Goal: Task Accomplishment & Management: Use online tool/utility

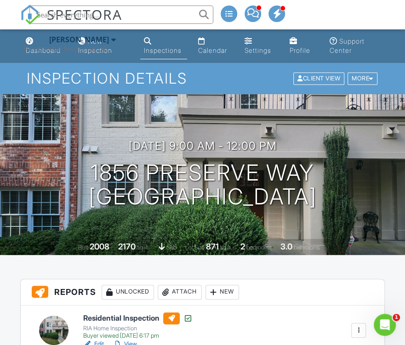
paste input "605 Forest Hills Dr"
click at [136, 17] on input "605 Forest Hills Dr" at bounding box center [121, 15] width 184 height 18
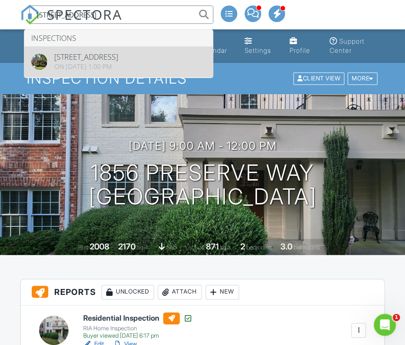
type input "605 Forest Hills Dr"
drag, startPoint x: 70, startPoint y: 61, endPoint x: 57, endPoint y: 68, distance: 14.2
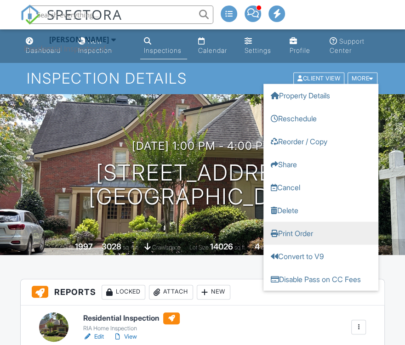
click at [294, 232] on link "Print Order" at bounding box center [320, 233] width 115 height 23
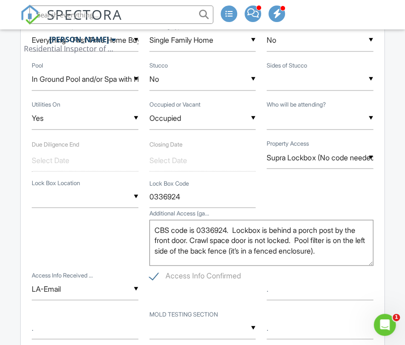
scroll to position [597, 0]
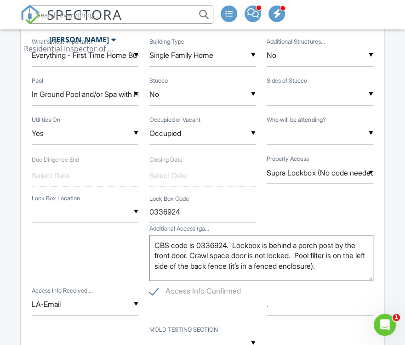
paste input "2010 Pearwood Path"
click at [143, 15] on input "2010 Pearwood Path" at bounding box center [121, 15] width 184 height 18
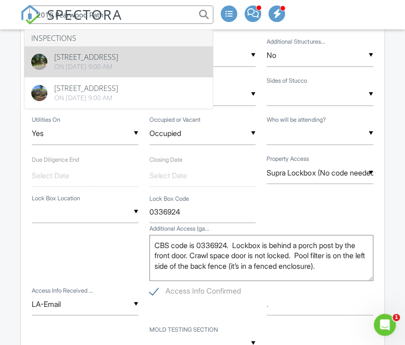
type input "2010 Pearwood Path"
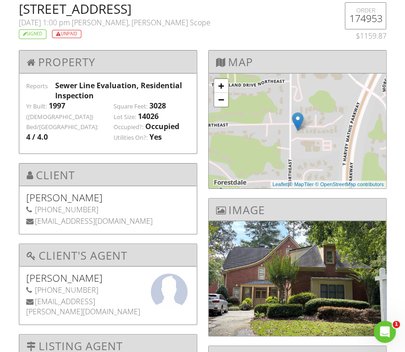
click at [158, 14] on h2 "[STREET_ADDRESS]" at bounding box center [171, 8] width 305 height 13
copy h2 "Atlanta"
click at [95, 23] on span "Tim Skillingstad, Kris Sewer Scope" at bounding box center [141, 22] width 139 height 10
drag, startPoint x: 95, startPoint y: 23, endPoint x: 108, endPoint y: 23, distance: 13.3
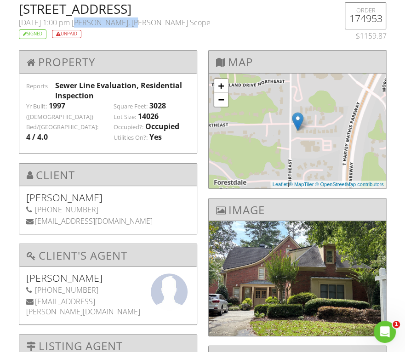
click at [108, 23] on span "Tim Skillingstad, Kris Sewer Scope" at bounding box center [141, 22] width 139 height 10
copy span "Tim Skillingstad"
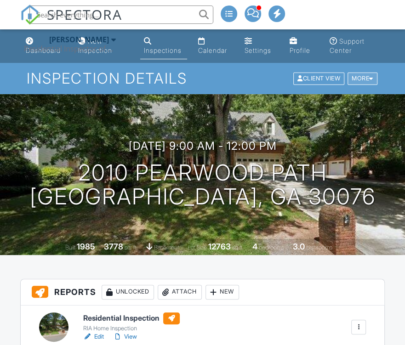
click at [371, 78] on div at bounding box center [371, 79] width 4 height 6
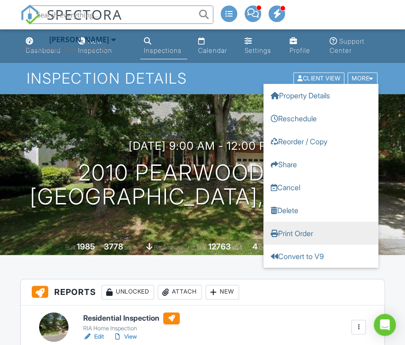
click at [297, 232] on link "Print Order" at bounding box center [320, 233] width 115 height 23
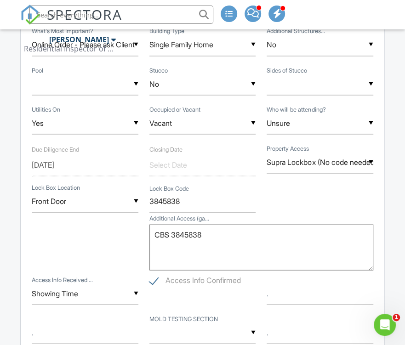
scroll to position [689, 0]
paste input "640 Collins Rd"
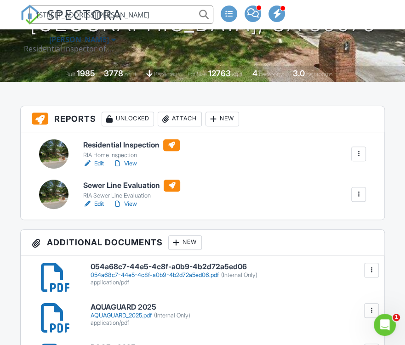
scroll to position [46, 0]
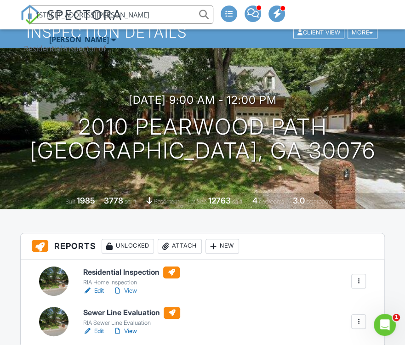
click at [131, 17] on input "640 Collins Rd" at bounding box center [121, 15] width 184 height 18
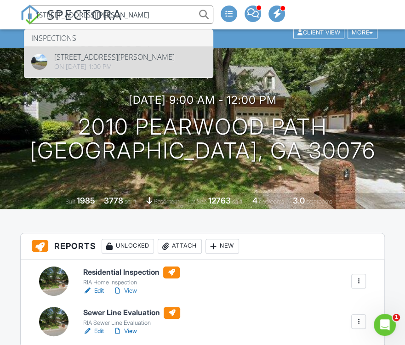
type input "640 Collins Rd"
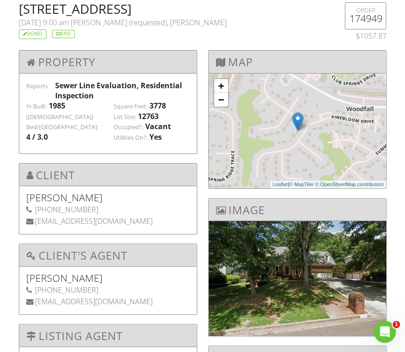
click at [36, 11] on h2 "[STREET_ADDRESS]" at bounding box center [171, 8] width 305 height 13
drag, startPoint x: 36, startPoint y: 10, endPoint x: 119, endPoint y: 12, distance: 83.1
click at [119, 12] on h2 "[STREET_ADDRESS]" at bounding box center [171, 8] width 305 height 13
copy h2 "2010 Pearwood Path"
click at [158, 9] on h2 "[STREET_ADDRESS]" at bounding box center [171, 8] width 305 height 13
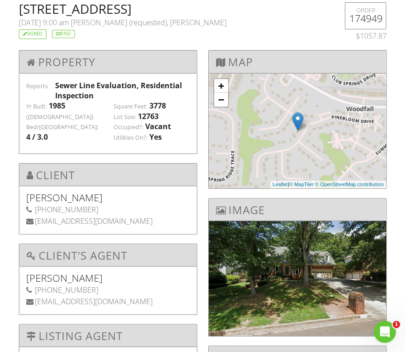
click at [158, 9] on h2 "[STREET_ADDRESS]" at bounding box center [171, 8] width 305 height 13
copy h2 "Roswell"
click at [96, 23] on span "[PERSON_NAME] (requested), [PERSON_NAME]" at bounding box center [149, 22] width 156 height 10
drag, startPoint x: 96, startPoint y: 23, endPoint x: 113, endPoint y: 23, distance: 16.1
click at [113, 23] on span "Noah Chapman (requested), Kris Sewer Scope" at bounding box center [149, 22] width 156 height 10
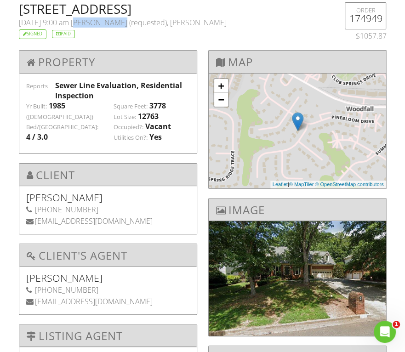
copy span "[PERSON_NAME]"
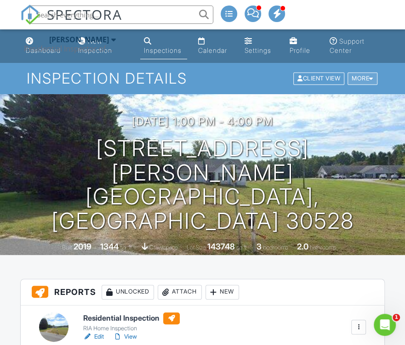
click at [372, 77] on div at bounding box center [371, 79] width 4 height 6
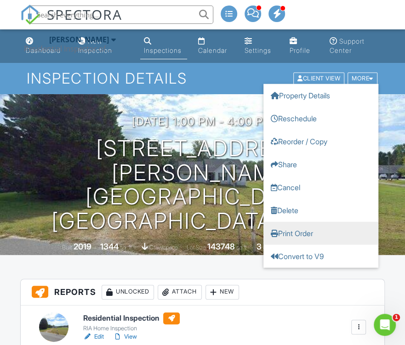
click at [297, 235] on link "Print Order" at bounding box center [320, 233] width 115 height 23
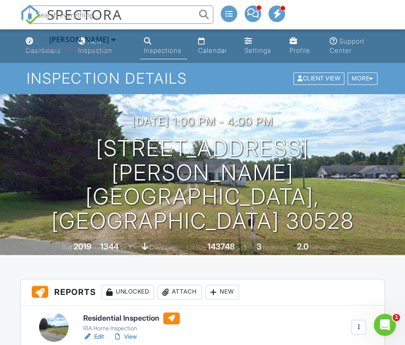
click at [139, 19] on input "text" at bounding box center [121, 15] width 184 height 18
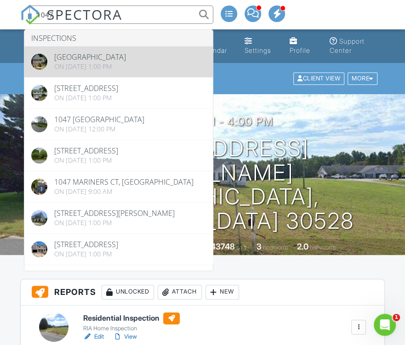
type input "1047"
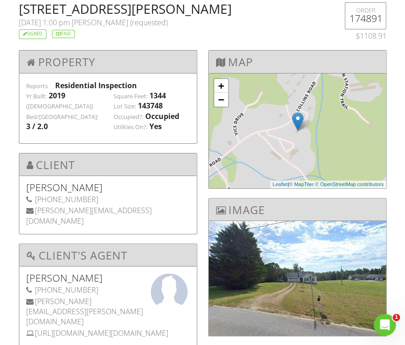
click at [32, 9] on h2 "[STREET_ADDRESS][PERSON_NAME]" at bounding box center [171, 8] width 305 height 13
drag, startPoint x: 32, startPoint y: 9, endPoint x: 207, endPoint y: 9, distance: 175.0
click at [207, 9] on h2 "[STREET_ADDRESS][PERSON_NAME]" at bounding box center [171, 8] width 305 height 13
copy h2 "[STREET_ADDRESS][PERSON_NAME]"
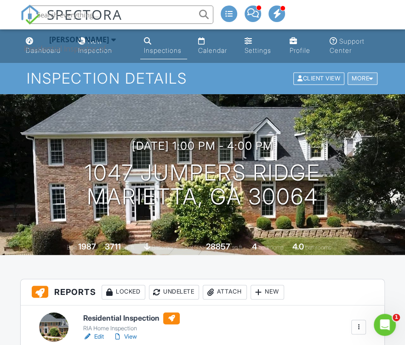
click at [372, 78] on div at bounding box center [371, 79] width 4 height 6
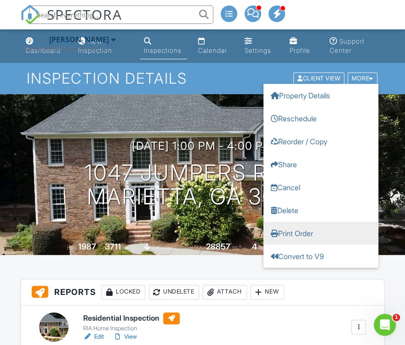
click at [301, 230] on link "Print Order" at bounding box center [320, 233] width 115 height 23
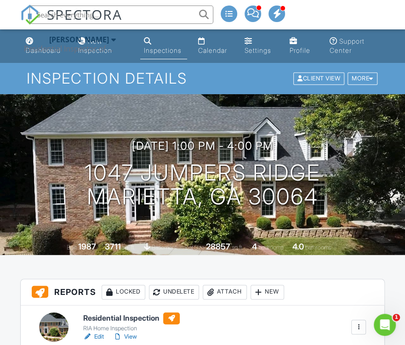
paste input "1105 Sterling Brooke Dr"
click at [138, 19] on input "1105 Sterling Brooke Dr" at bounding box center [121, 15] width 184 height 18
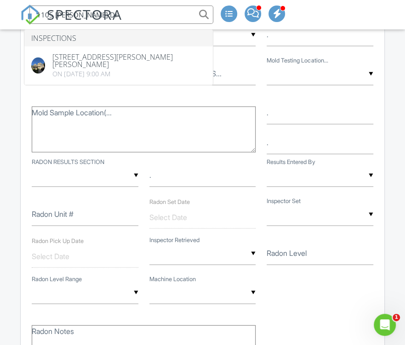
scroll to position [918, 0]
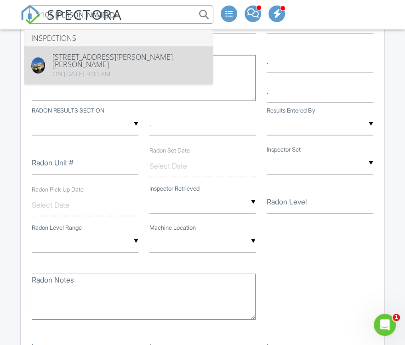
type input "1105 Sterling Brooke Dr"
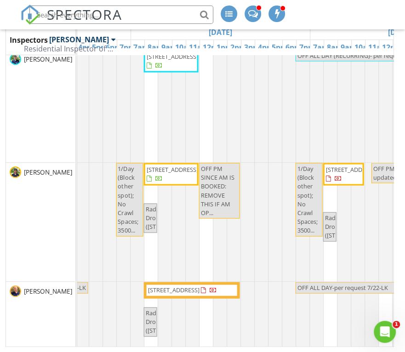
scroll to position [0, 856]
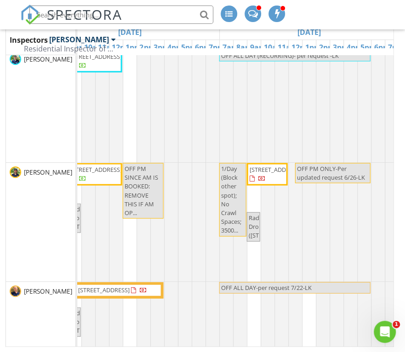
click at [25, 214] on div "[PERSON_NAME]" at bounding box center [40, 222] width 69 height 118
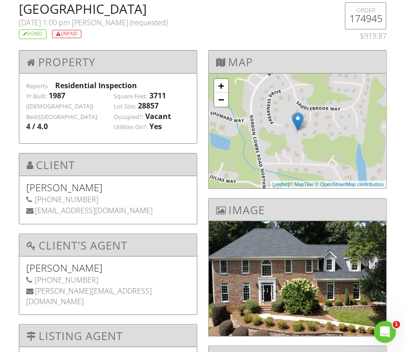
click at [28, 6] on h2 "1047 Jumpers Ridge , Marietta, GA 30064" at bounding box center [171, 8] width 305 height 13
drag, startPoint x: 28, startPoint y: 6, endPoint x: 107, endPoint y: 11, distance: 79.1
click at [107, 11] on h2 "1047 Jumpers Ridge , Marietta, GA 30064" at bounding box center [171, 8] width 305 height 13
copy h2 "1047 Jumpers Ridge"
click at [167, 7] on h2 "1047 Jumpers Ridge , Marietta, GA 30064" at bounding box center [171, 8] width 305 height 13
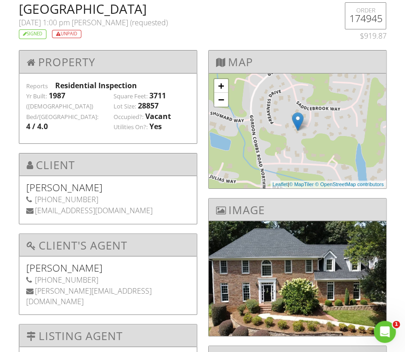
click at [167, 7] on h2 "1047 Jumpers Ridge , Marietta, GA 30064" at bounding box center [171, 8] width 305 height 13
copy h2 "Marietta"
click at [90, 21] on span "Brian Smay (requested)" at bounding box center [120, 22] width 96 height 10
drag, startPoint x: 90, startPoint y: 21, endPoint x: 111, endPoint y: 21, distance: 20.7
click at [111, 21] on span "Brian Smay (requested)" at bounding box center [120, 22] width 96 height 10
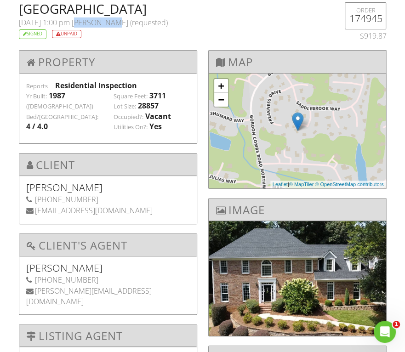
copy span "[PERSON_NAME]"
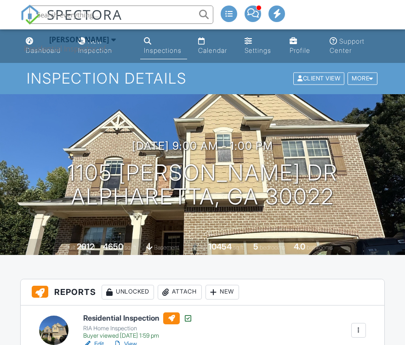
click at [372, 78] on div at bounding box center [371, 79] width 4 height 6
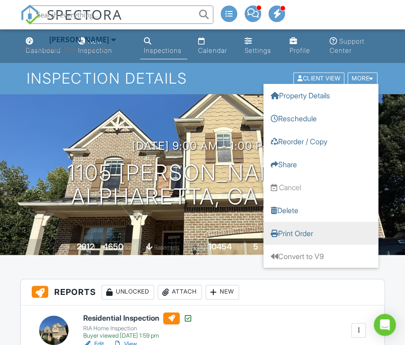
click at [300, 231] on link "Print Order" at bounding box center [320, 233] width 115 height 23
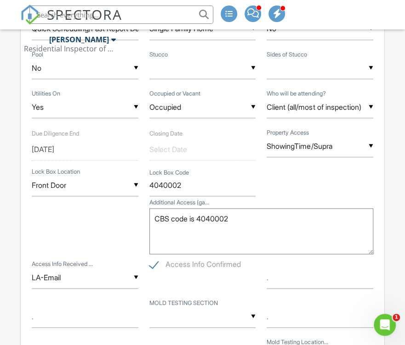
scroll to position [689, 0]
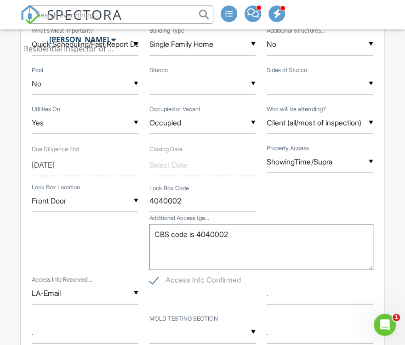
paste input "6560 Crestwood Peninsula"
click at [148, 17] on input "6560 Crestwood Peninsula" at bounding box center [121, 15] width 184 height 18
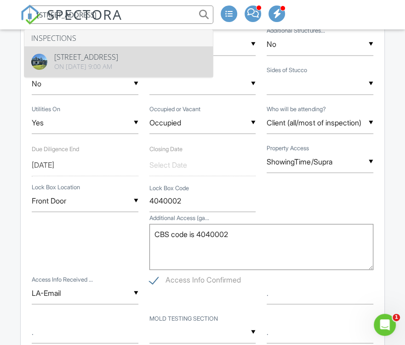
type input "6560 Crestwood Peninsula"
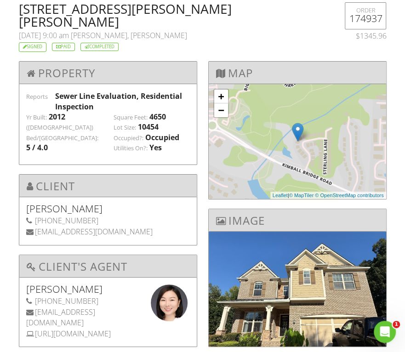
click at [201, 7] on h2 "[STREET_ADDRESS][PERSON_NAME][PERSON_NAME]" at bounding box center [171, 15] width 305 height 26
copy h2 "Alpharetta"
click at [100, 30] on span "[PERSON_NAME], [PERSON_NAME]" at bounding box center [129, 35] width 116 height 10
drag, startPoint x: 100, startPoint y: 23, endPoint x: 122, endPoint y: 23, distance: 22.5
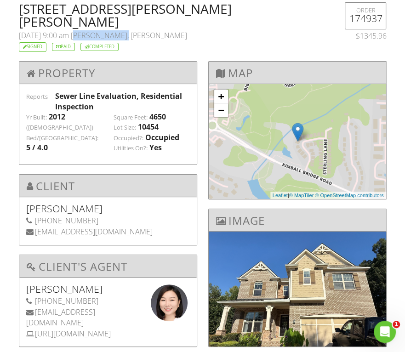
click at [122, 30] on span "[PERSON_NAME], [PERSON_NAME]" at bounding box center [129, 35] width 116 height 10
copy span "[PERSON_NAME]"
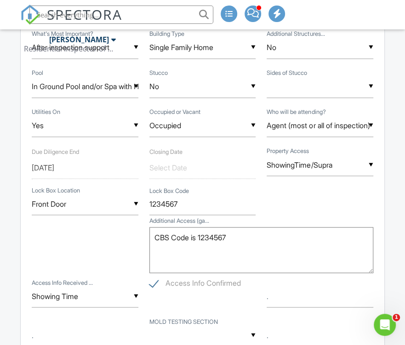
scroll to position [597, 0]
click at [96, 241] on div "▼ Front Door Front Door Rear Door Left Side of Home or Garage Right Side of Hom…" at bounding box center [202, 231] width 352 height 92
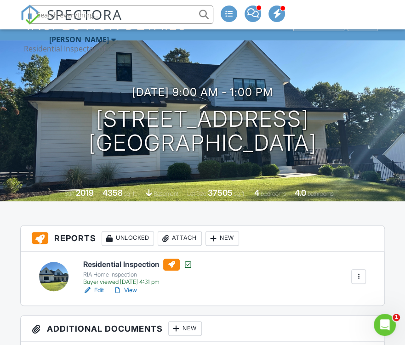
scroll to position [46, 0]
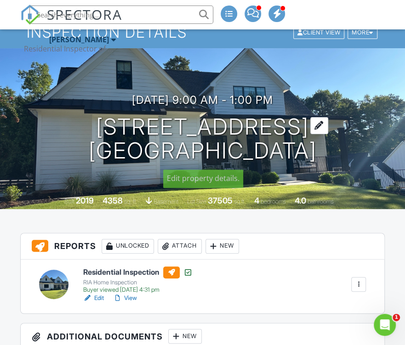
click at [153, 124] on h1 "6560 Crestwood Peninsula Flowery Branch, GA 30542" at bounding box center [203, 139] width 228 height 49
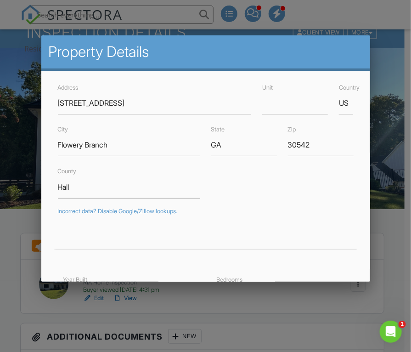
click at [330, 9] on div at bounding box center [205, 174] width 411 height 440
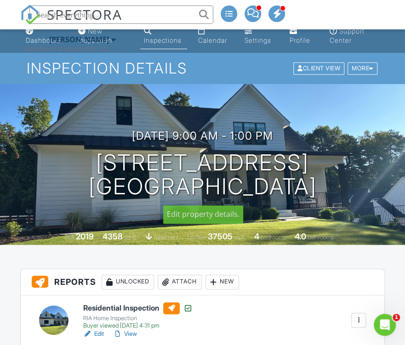
scroll to position [0, 0]
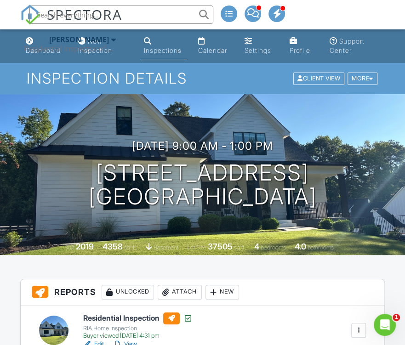
click at [132, 16] on input "text" at bounding box center [121, 15] width 184 height 18
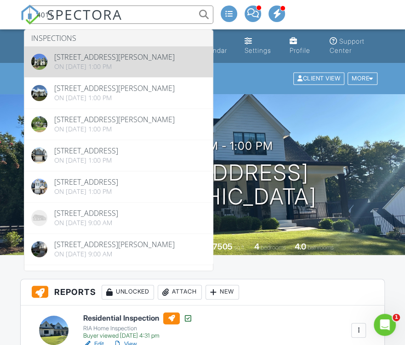
type input "4011"
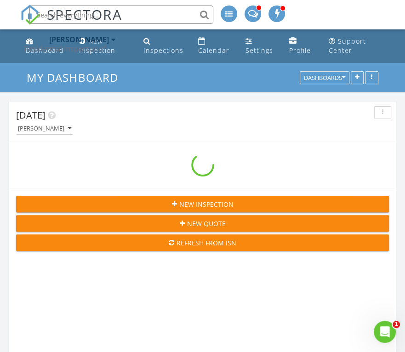
scroll to position [1401, 418]
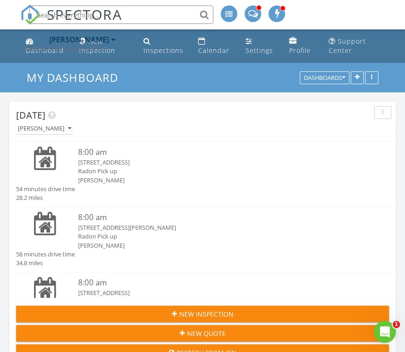
click at [128, 13] on input "text" at bounding box center [121, 15] width 184 height 18
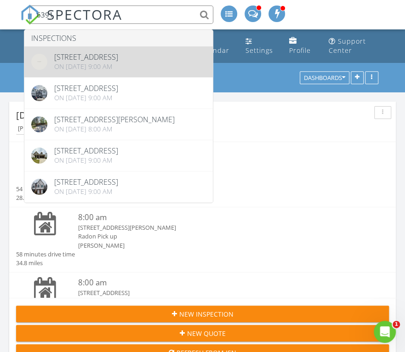
type input "6391"
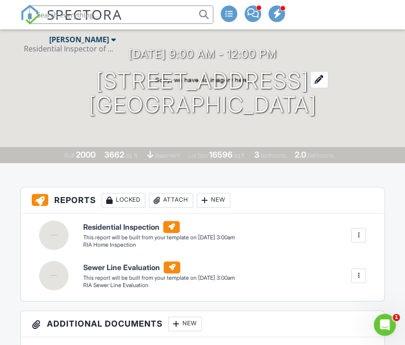
scroll to position [92, 0]
paste input "[STREET_ADDRESS]"
click at [151, 13] on input "[STREET_ADDRESS]" at bounding box center [121, 15] width 184 height 18
click at [152, 17] on input "[STREET_ADDRESS]" at bounding box center [121, 15] width 184 height 18
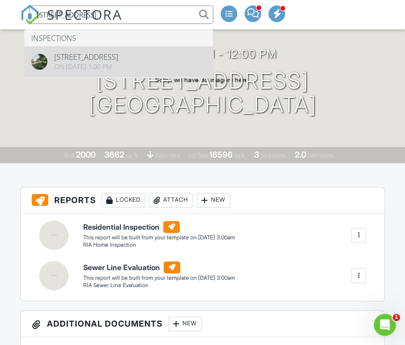
type input "[STREET_ADDRESS]"
